Goal: Information Seeking & Learning: Compare options

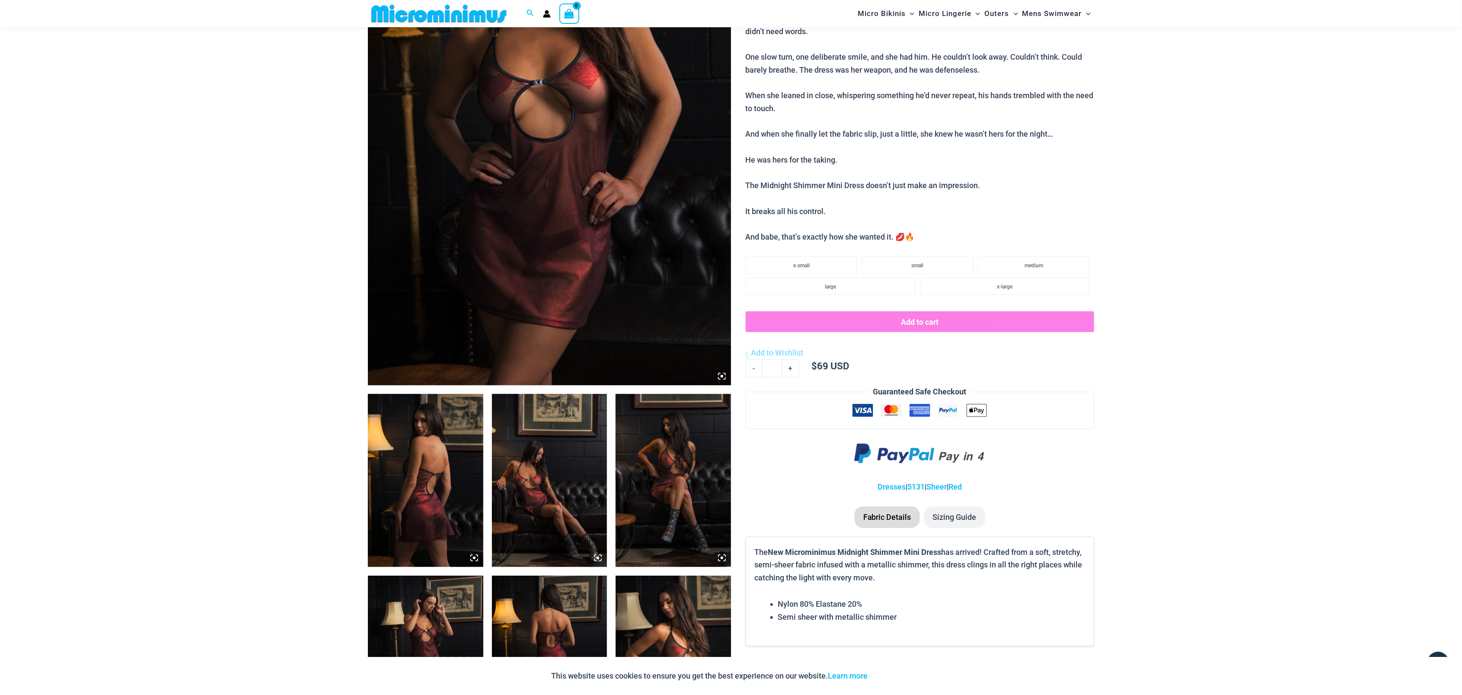
scroll to position [263, 0]
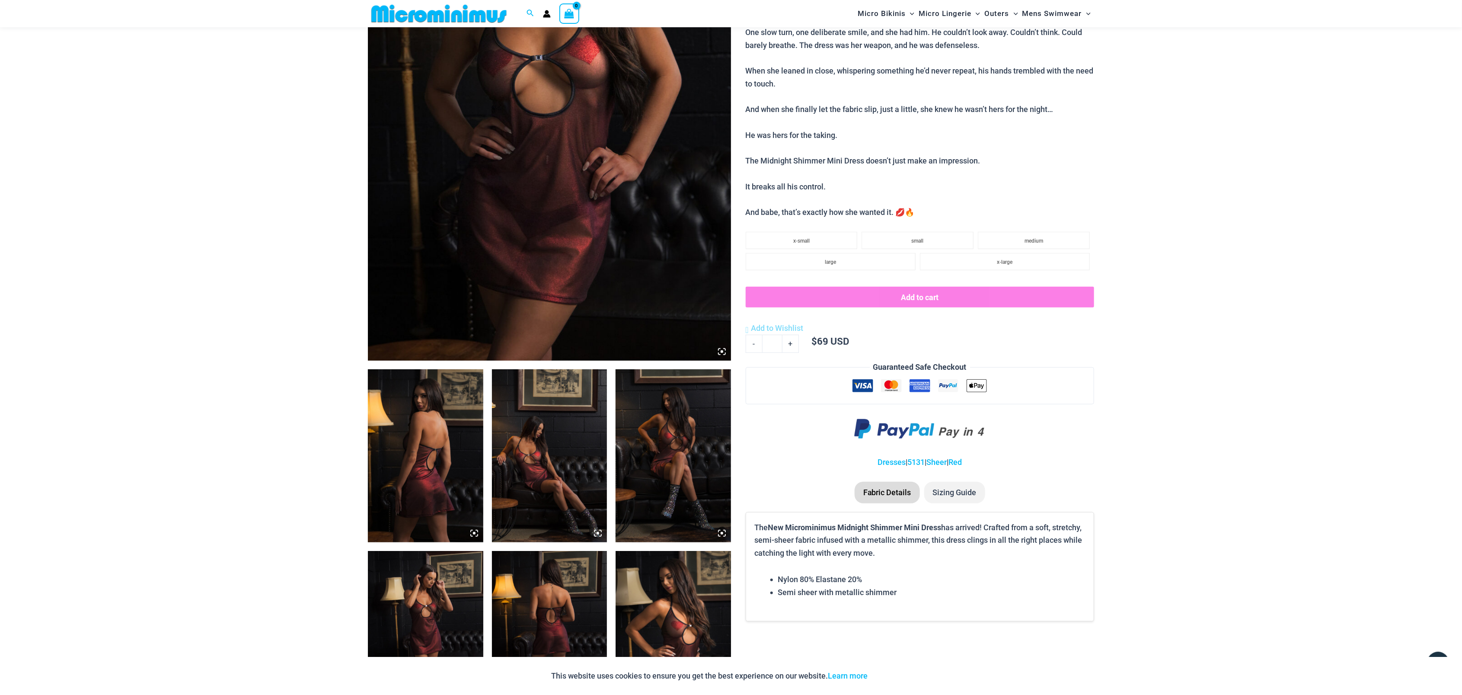
click at [493, 277] on img at bounding box center [549, 88] width 363 height 545
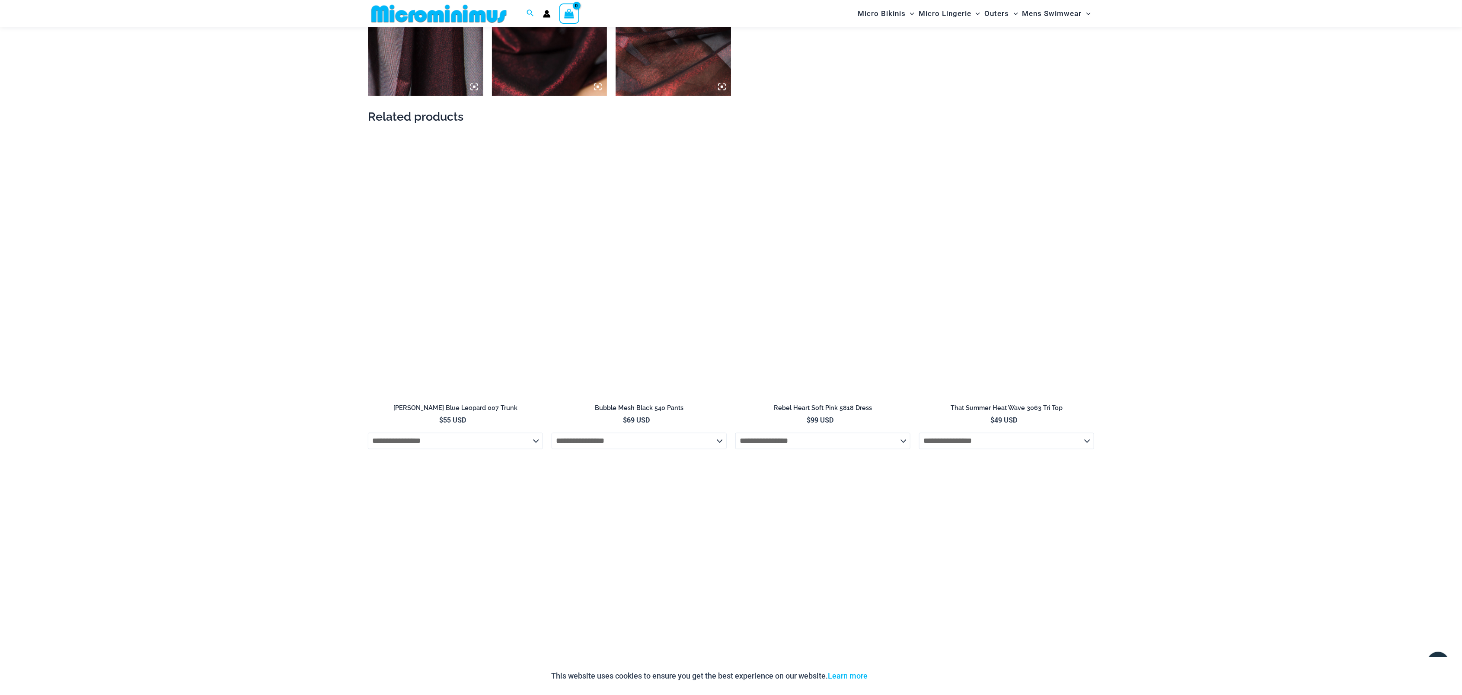
scroll to position [1073, 0]
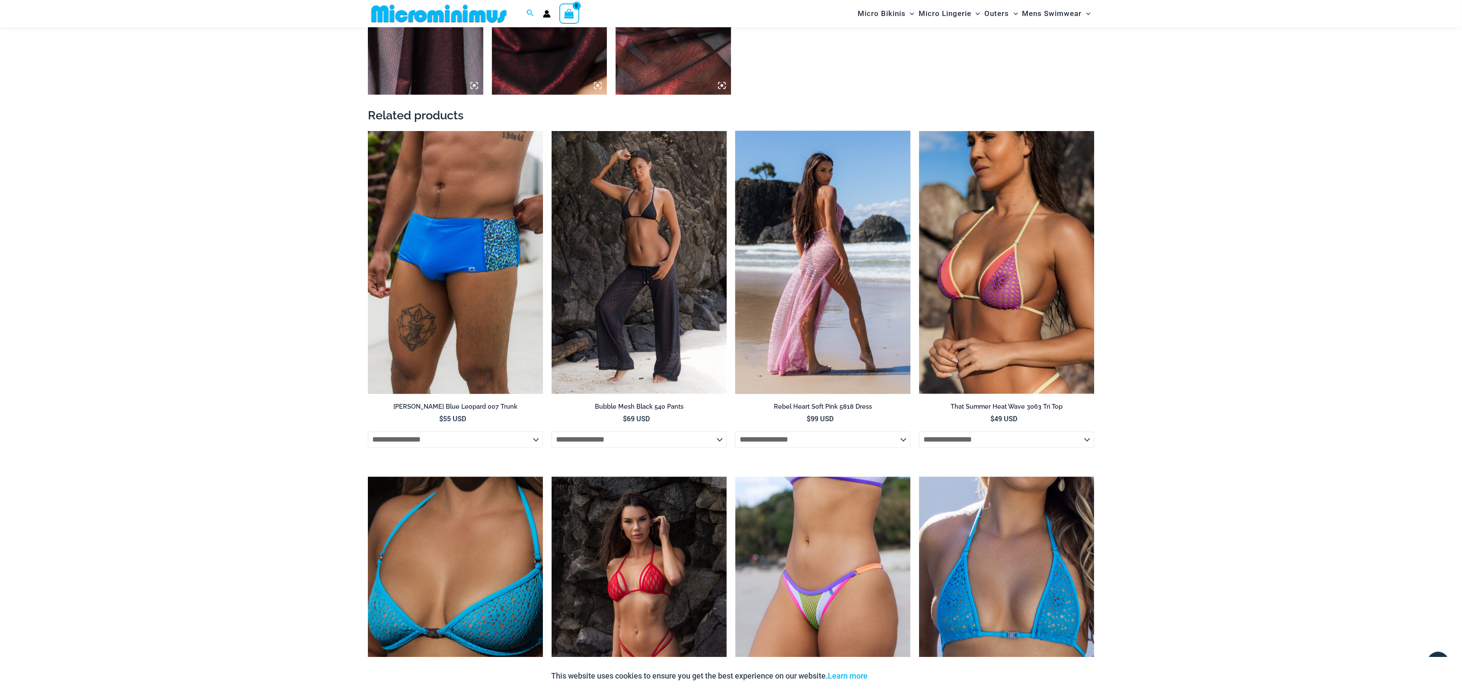
click at [832, 266] on img at bounding box center [822, 262] width 175 height 263
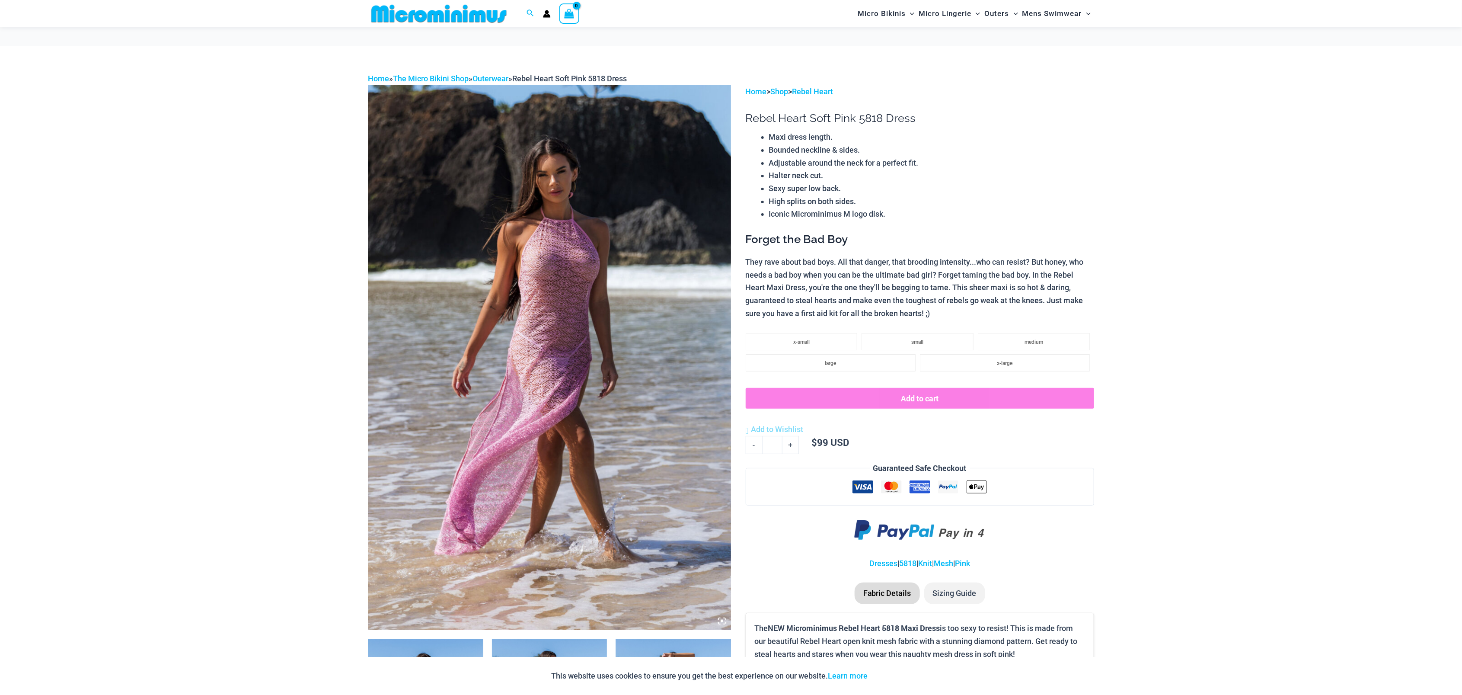
scroll to position [588, 0]
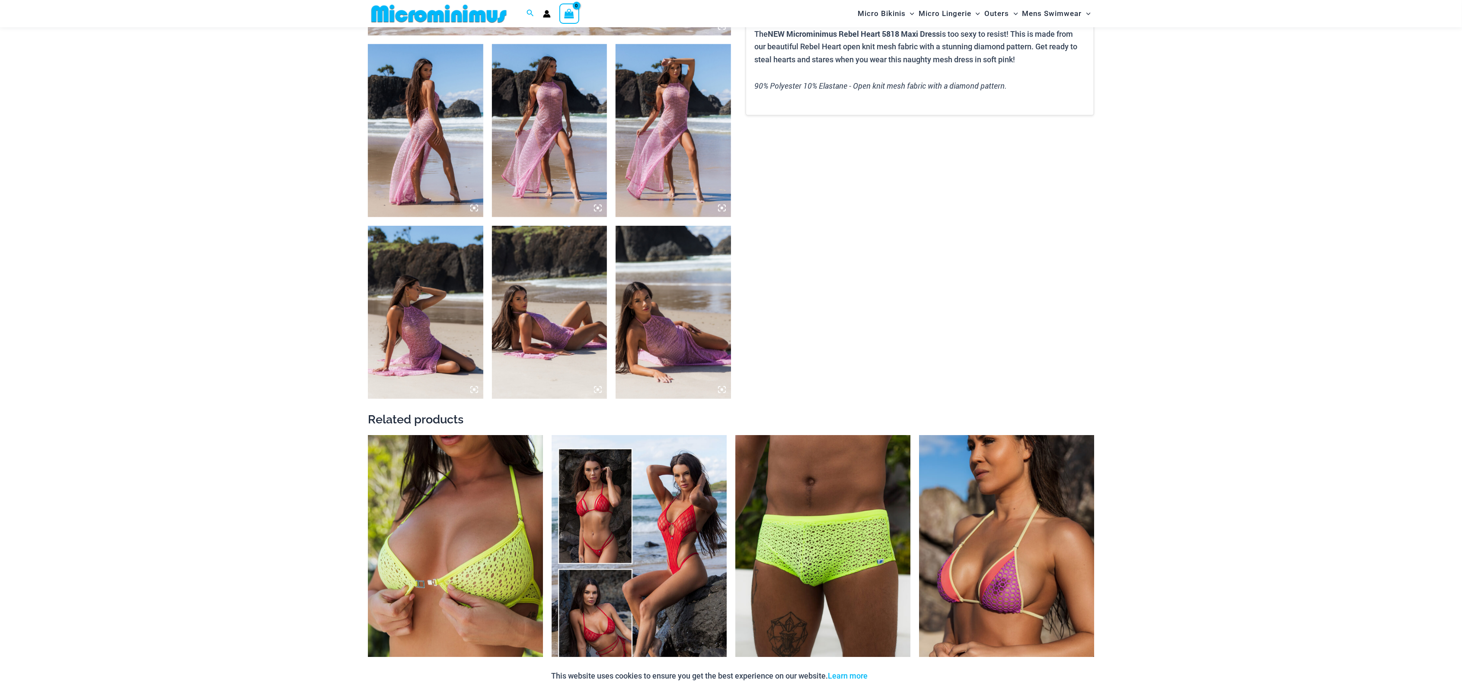
click at [676, 156] on img at bounding box center [672, 130] width 115 height 173
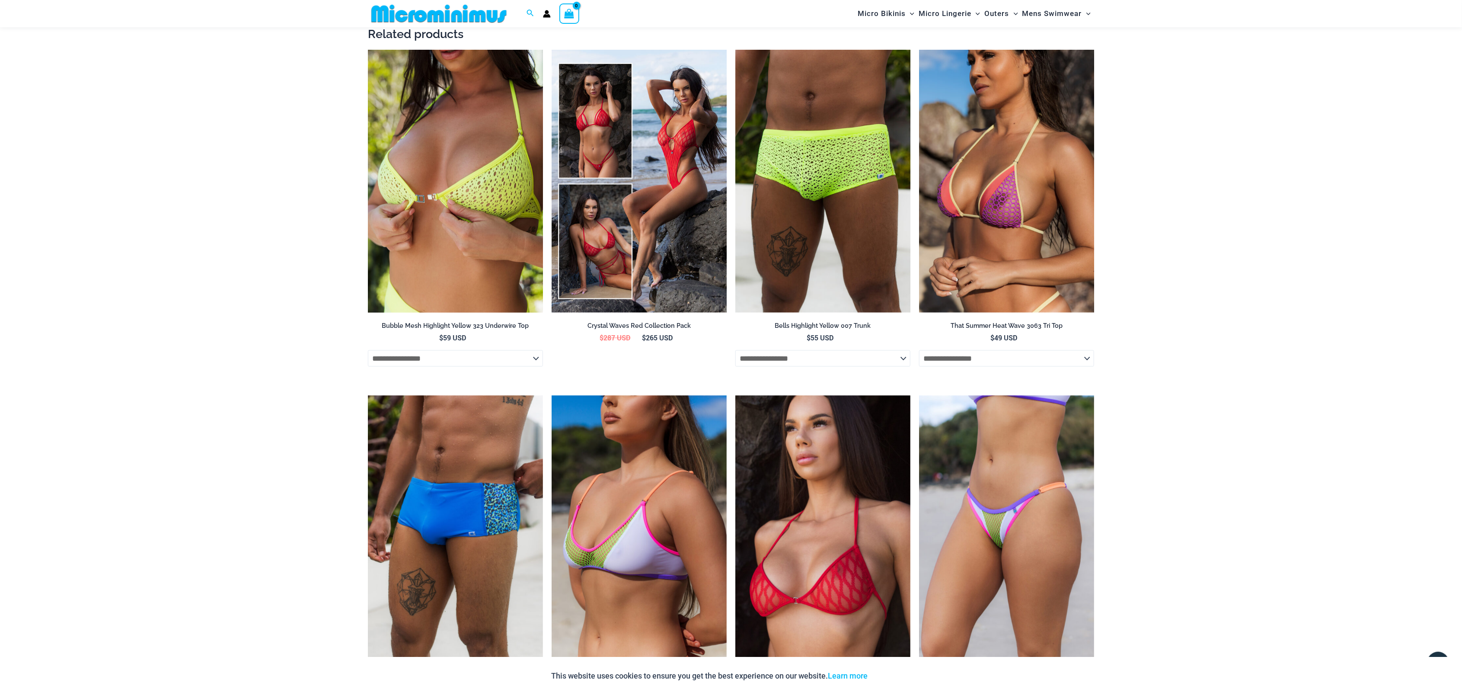
scroll to position [1020, 0]
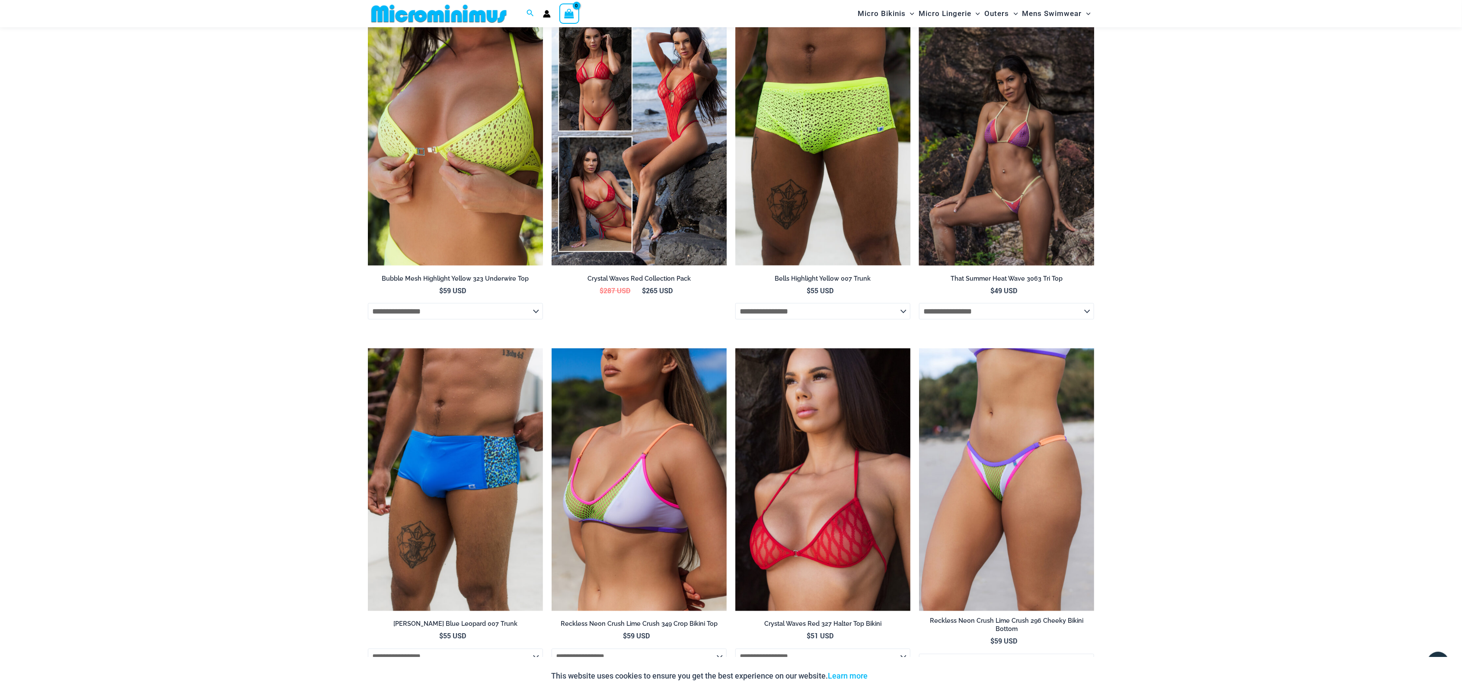
click at [1011, 167] on img at bounding box center [1006, 134] width 175 height 263
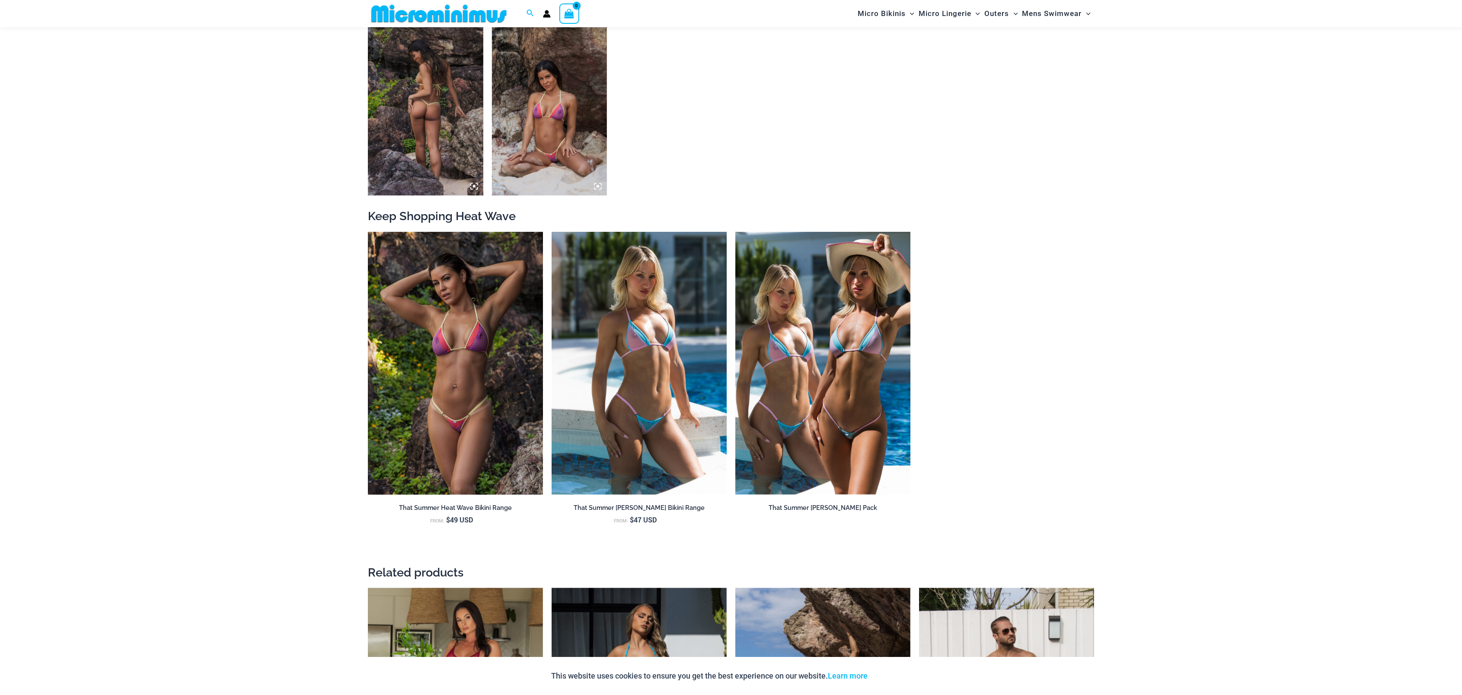
scroll to position [857, 0]
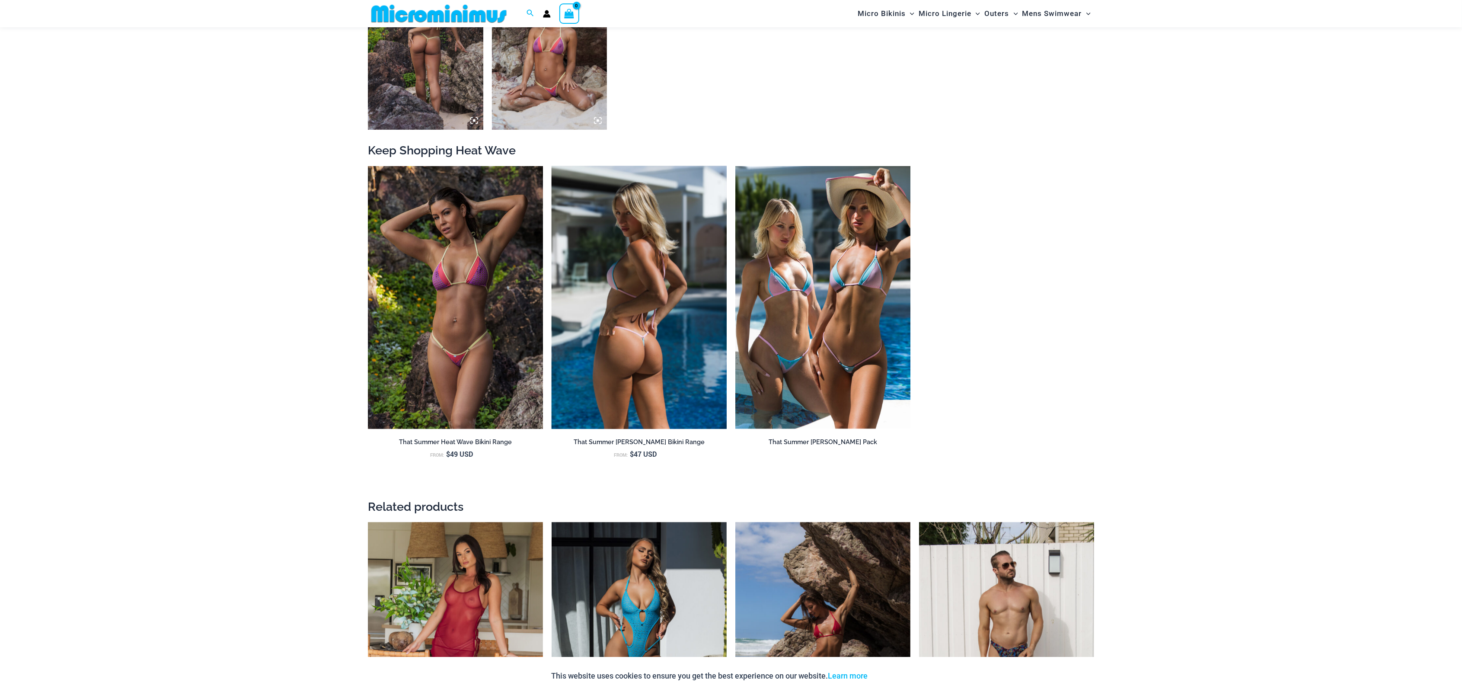
click at [620, 292] on img at bounding box center [639, 297] width 175 height 263
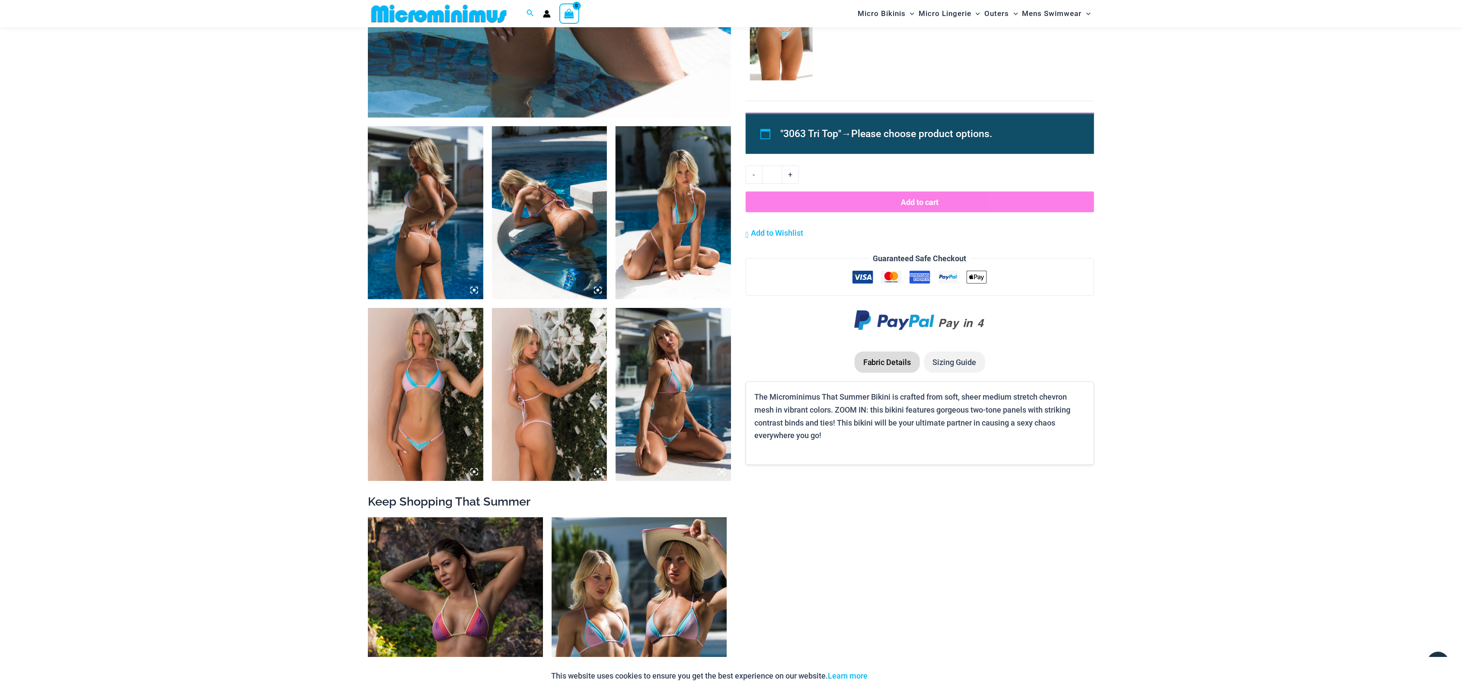
scroll to position [262, 0]
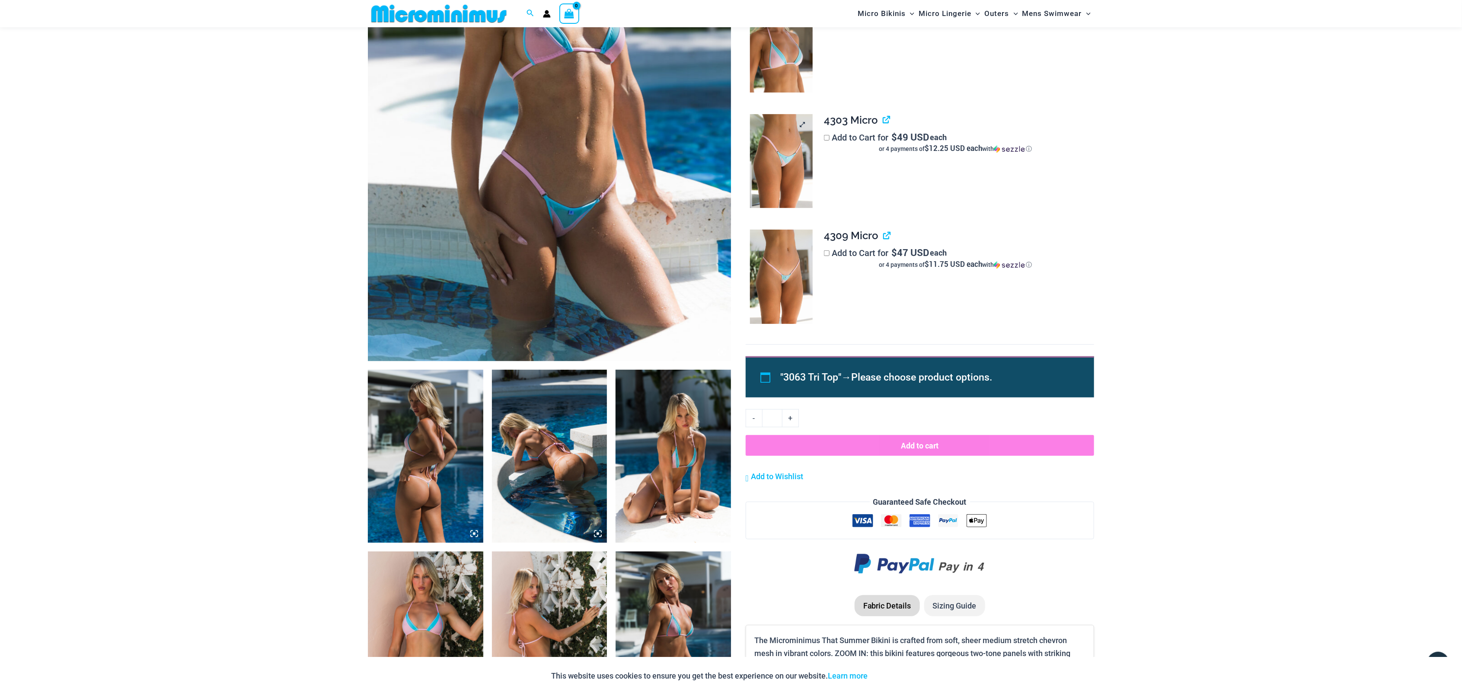
click at [775, 168] on img at bounding box center [781, 161] width 63 height 94
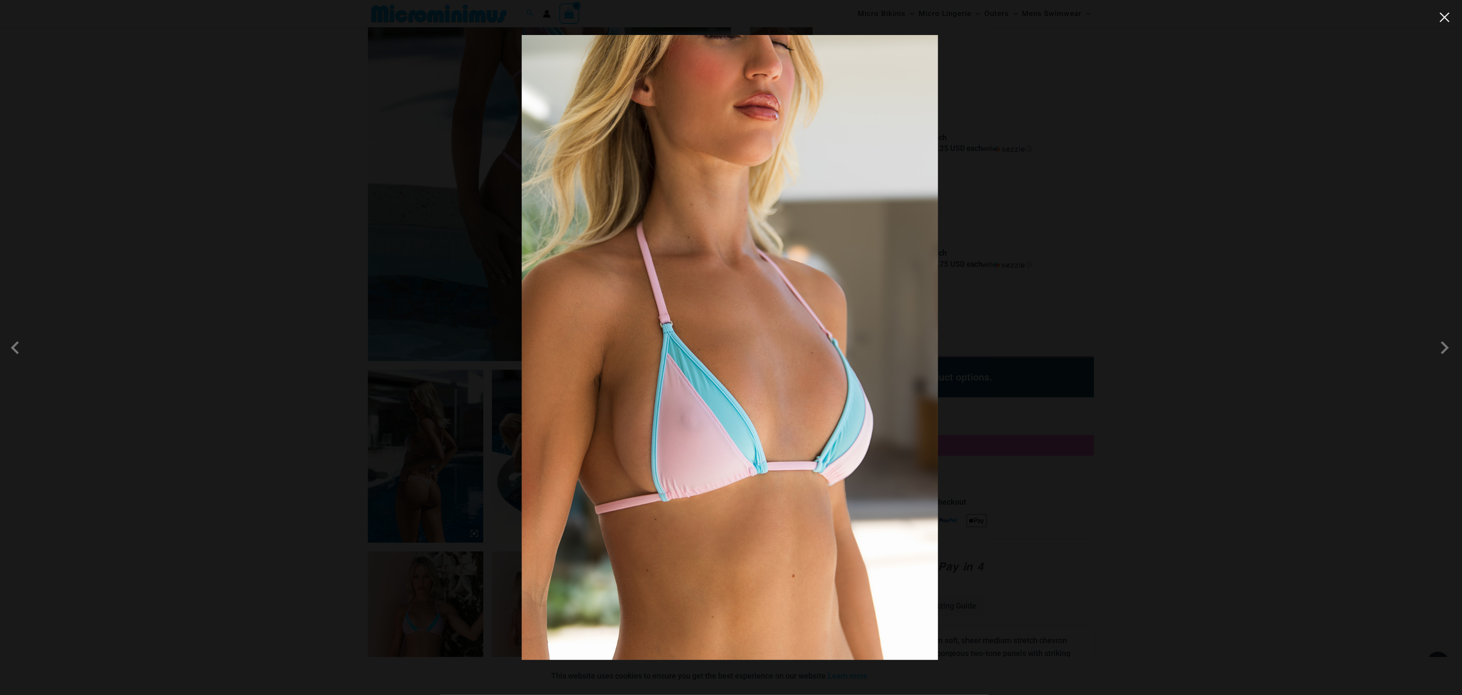
click at [1447, 16] on button "Close" at bounding box center [1444, 17] width 13 height 13
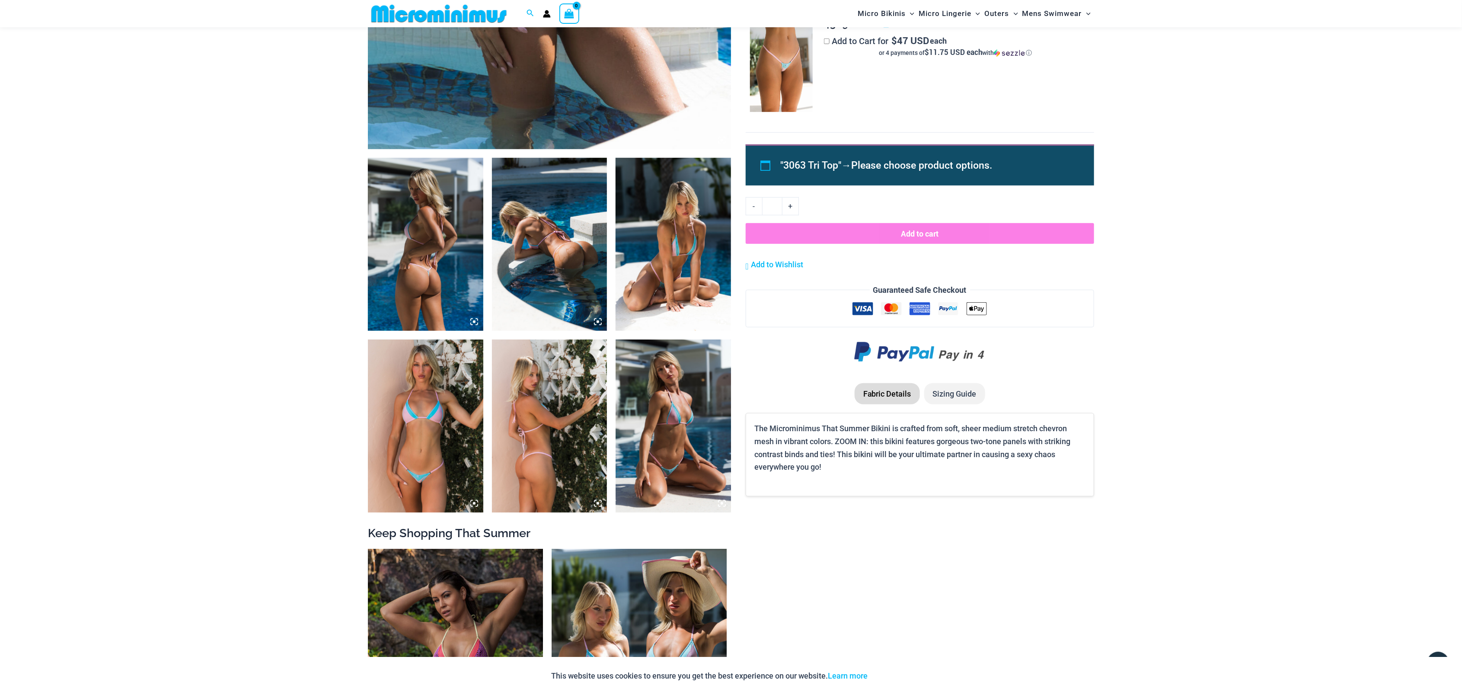
scroll to position [478, 0]
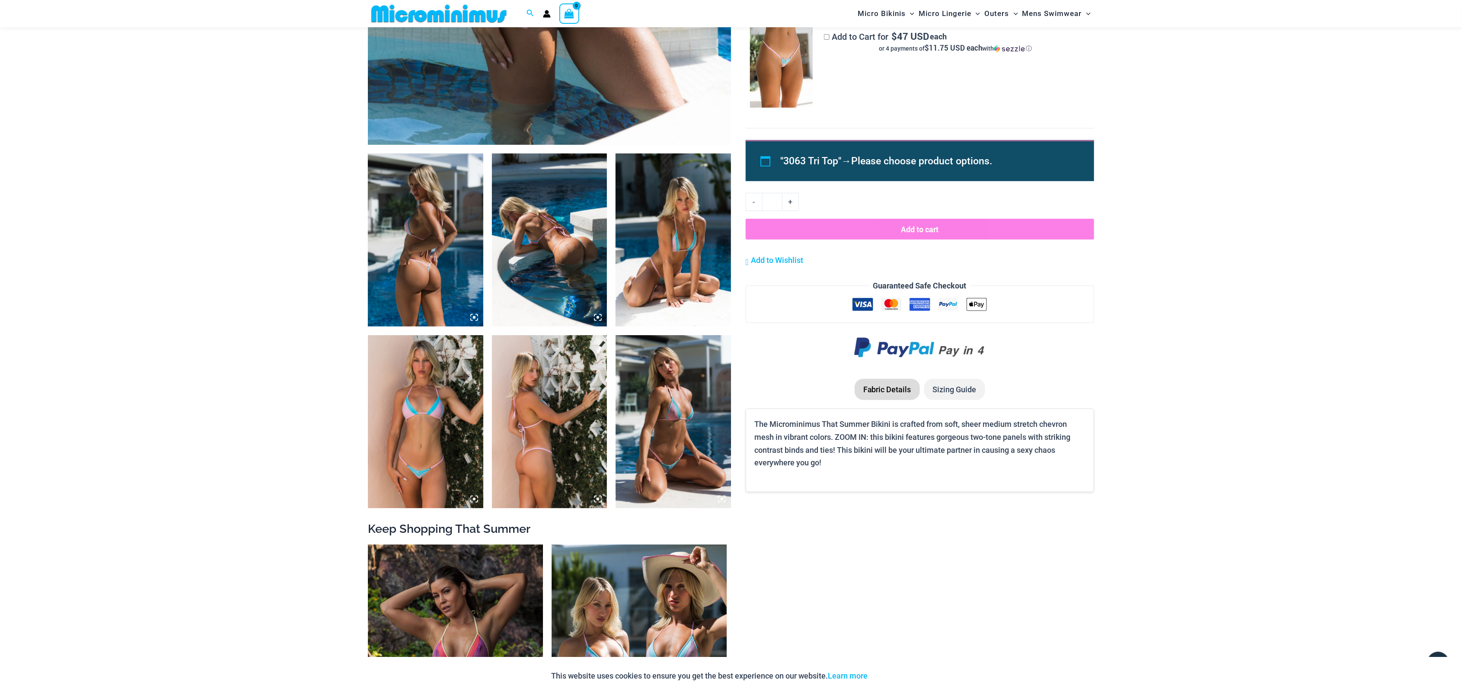
click at [402, 258] on img at bounding box center [425, 239] width 115 height 173
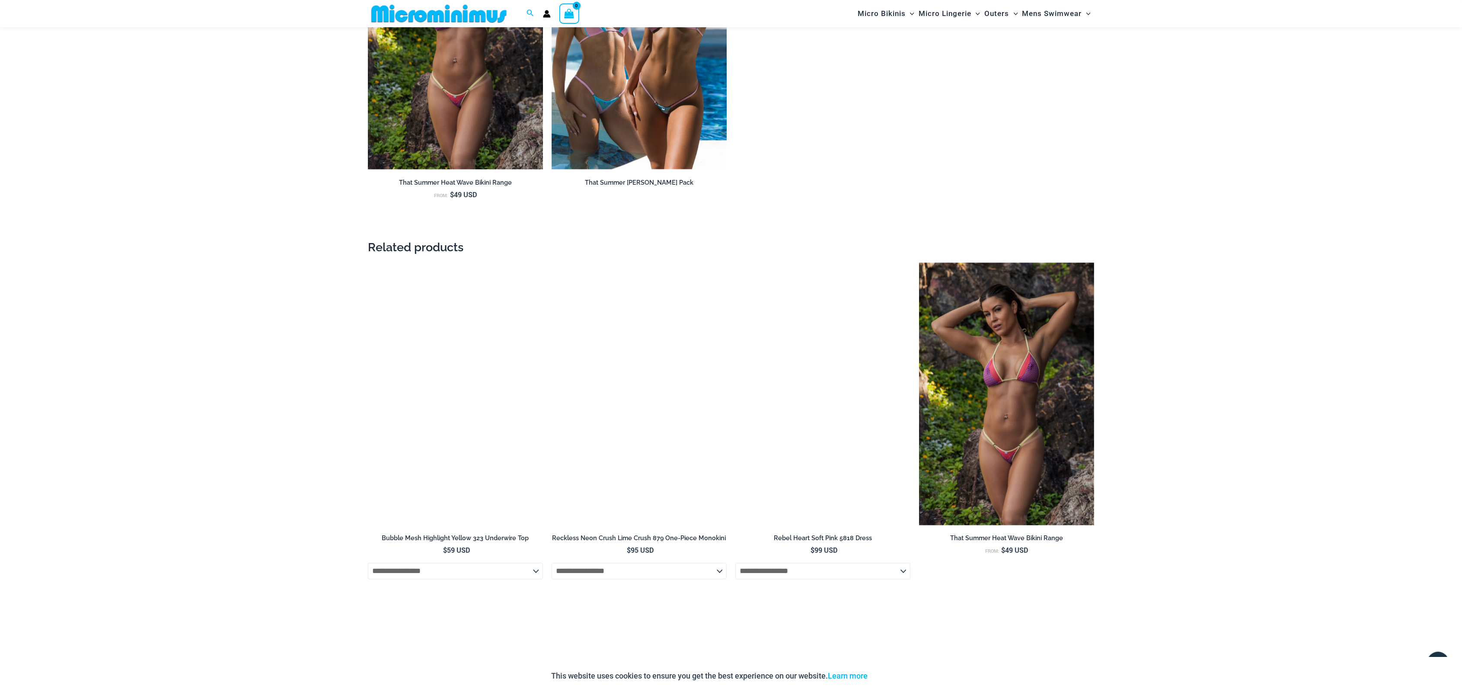
scroll to position [1235, 0]
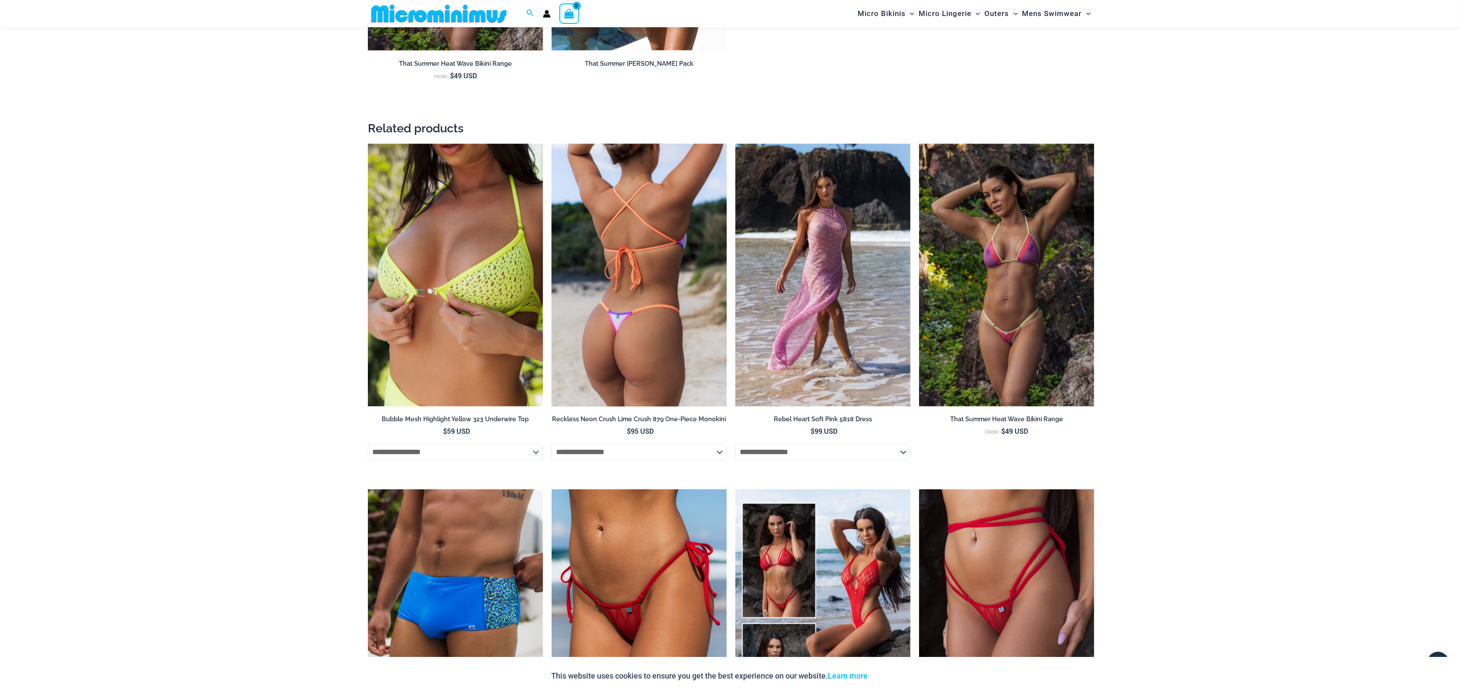
click at [651, 305] on img at bounding box center [639, 275] width 175 height 263
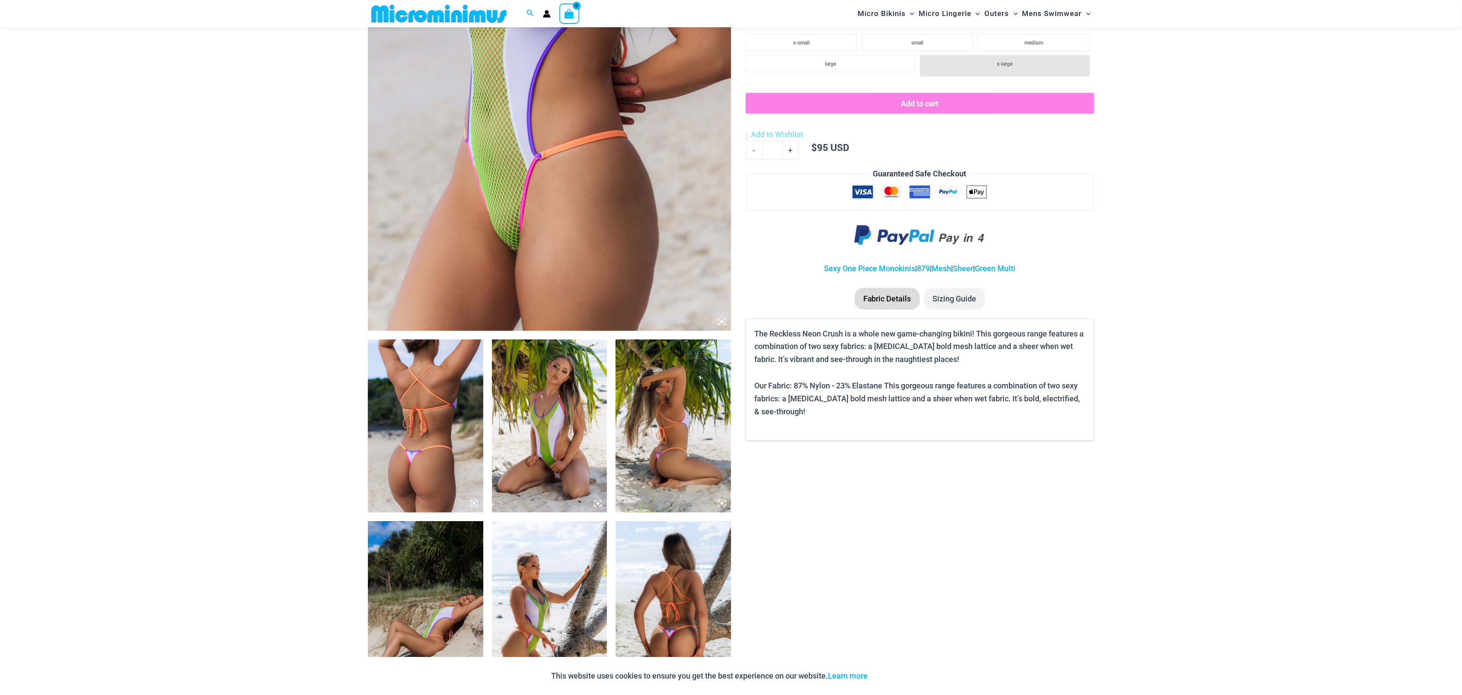
scroll to position [316, 0]
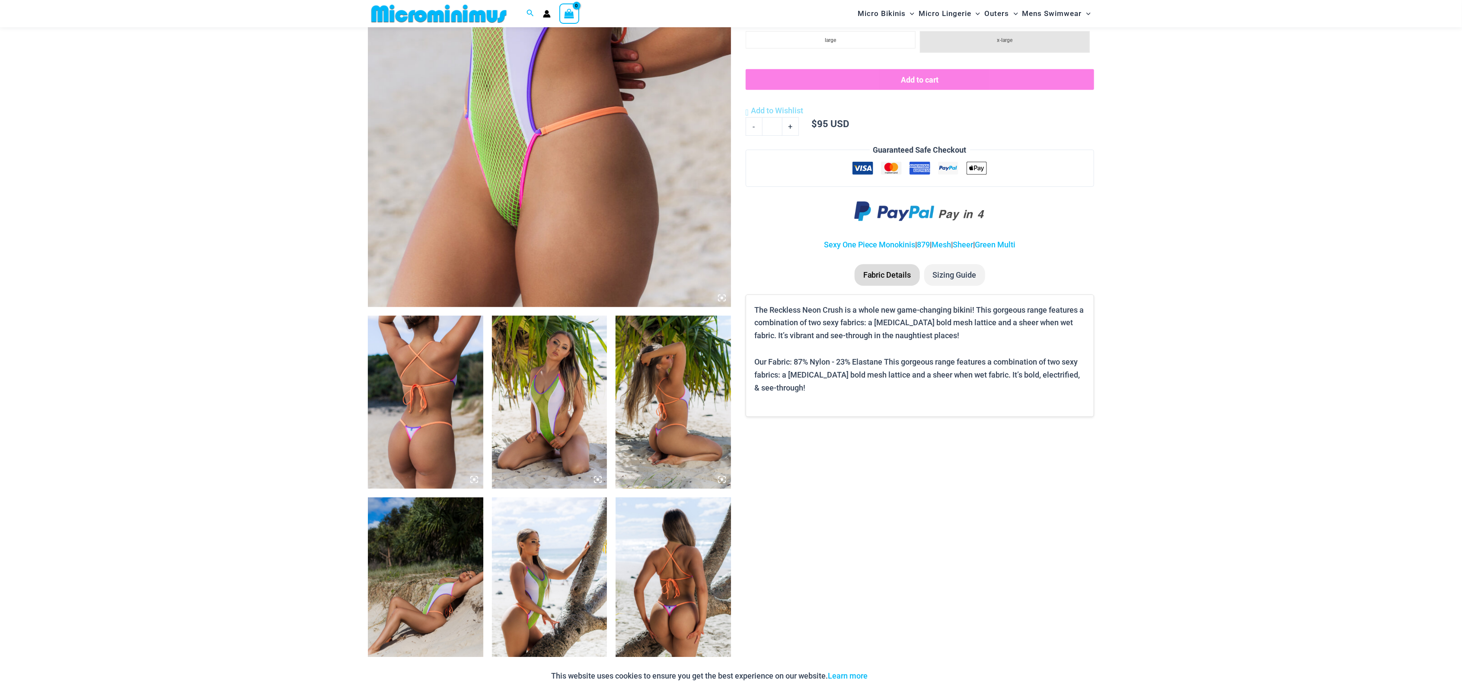
click at [437, 373] on img at bounding box center [425, 402] width 115 height 173
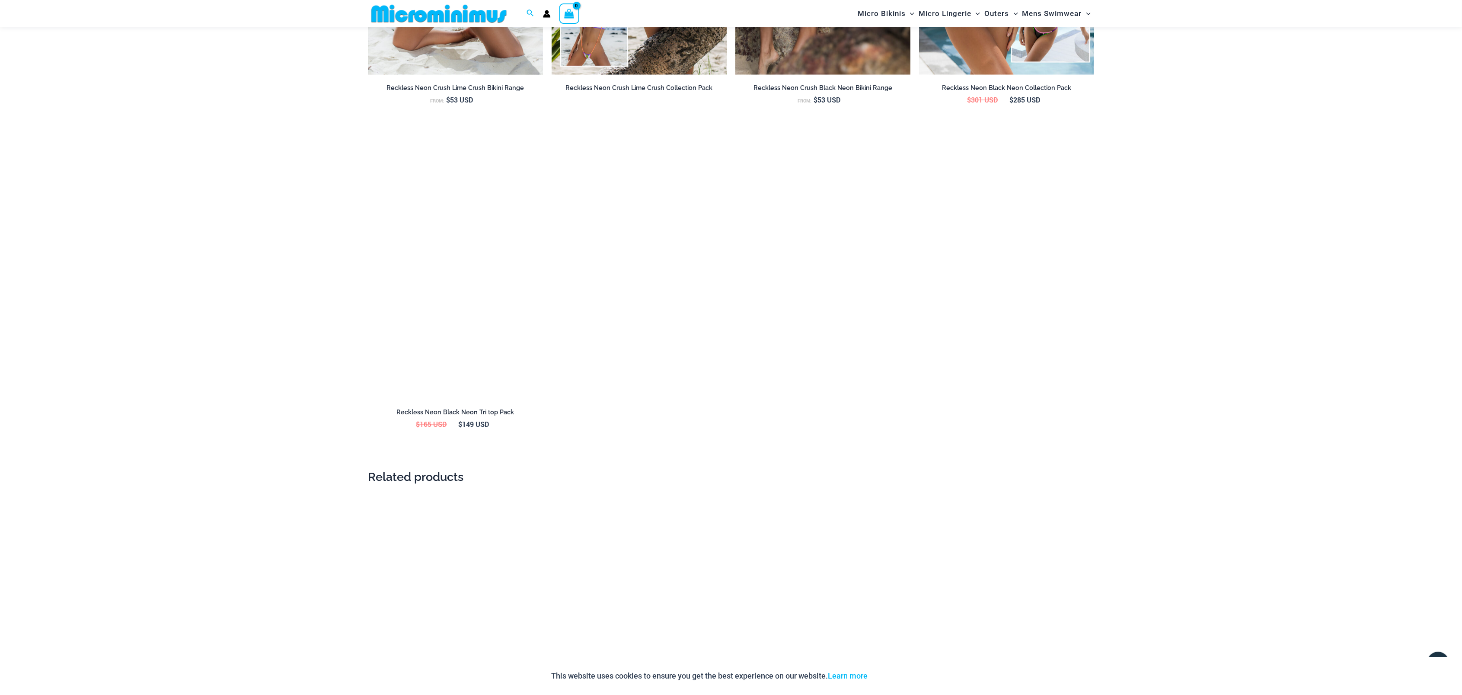
scroll to position [1073, 0]
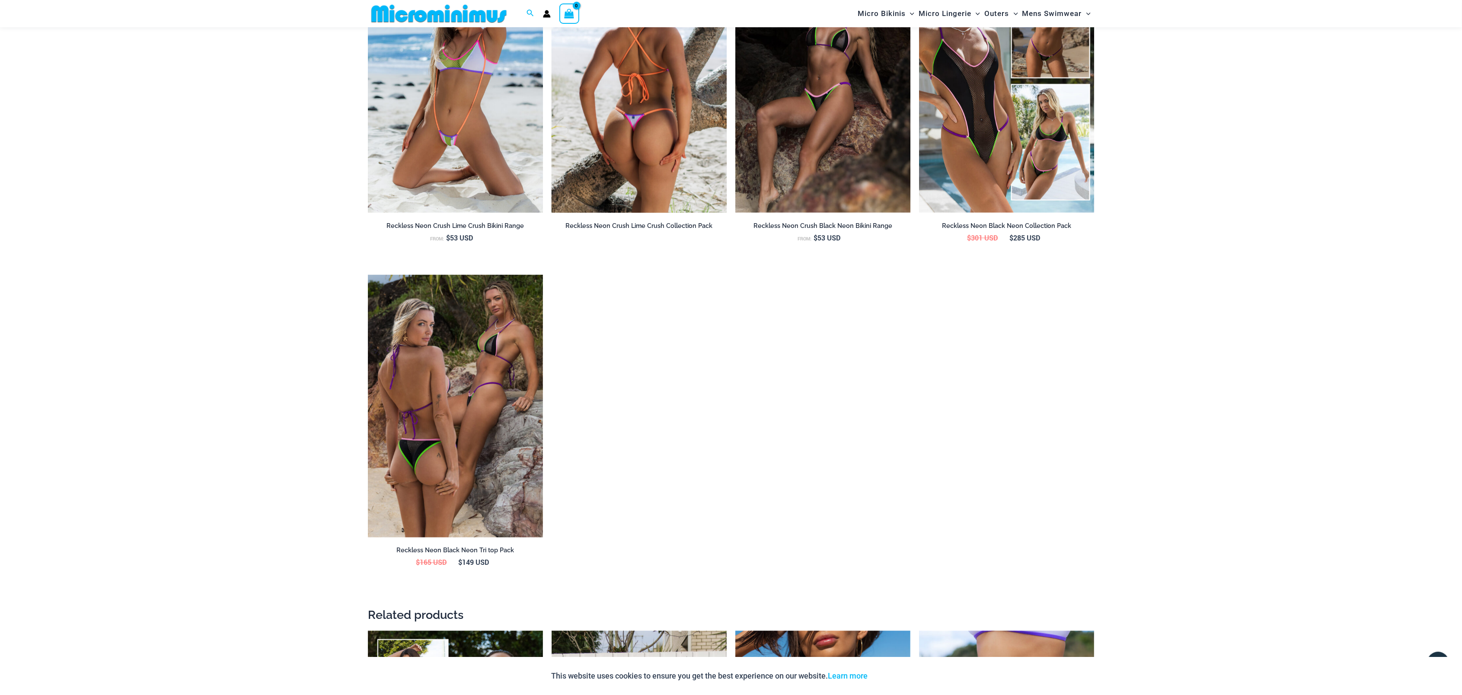
click at [695, 99] on img at bounding box center [639, 81] width 175 height 263
click at [612, 97] on img at bounding box center [639, 81] width 175 height 263
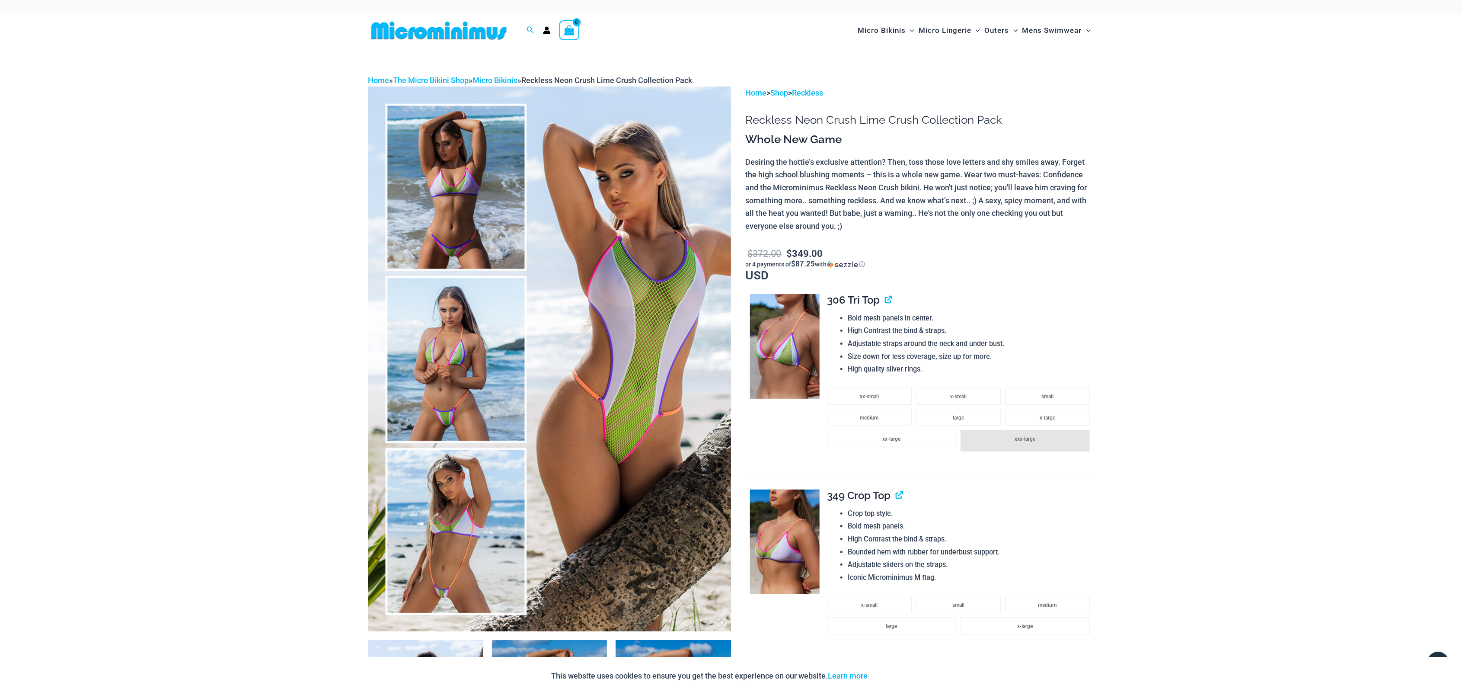
click at [467, 208] on img at bounding box center [549, 358] width 363 height 545
